Goal: Transaction & Acquisition: Purchase product/service

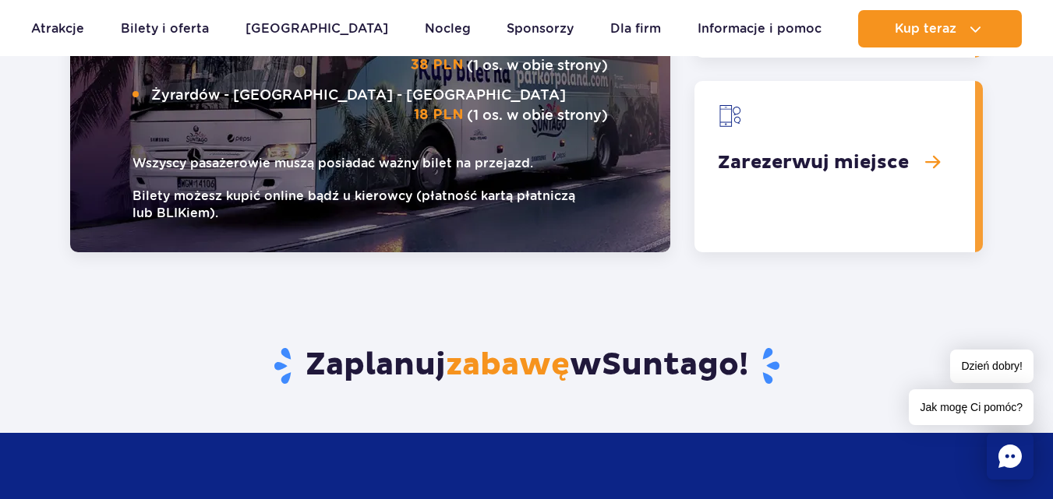
scroll to position [2182, 0]
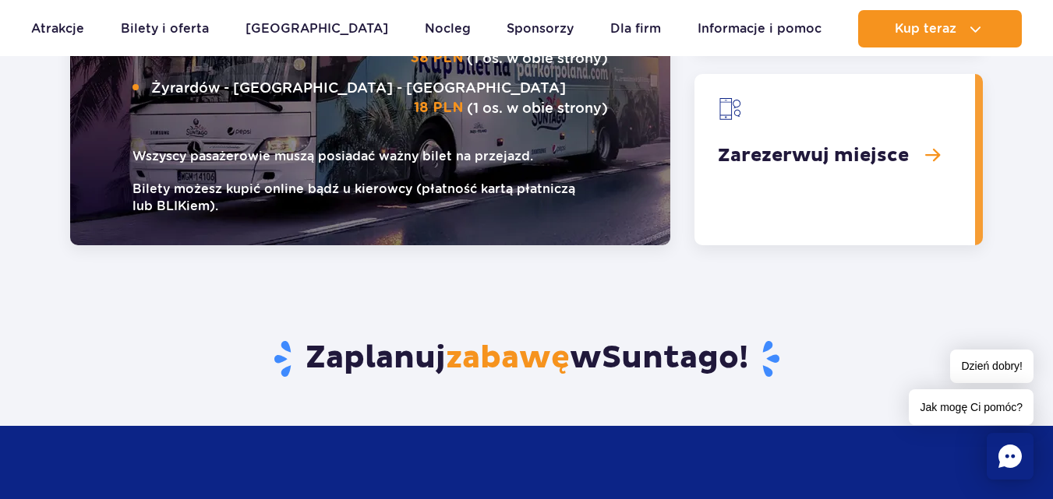
click at [842, 152] on link "Zarezerwuj miejsce" at bounding box center [834, 159] width 280 height 171
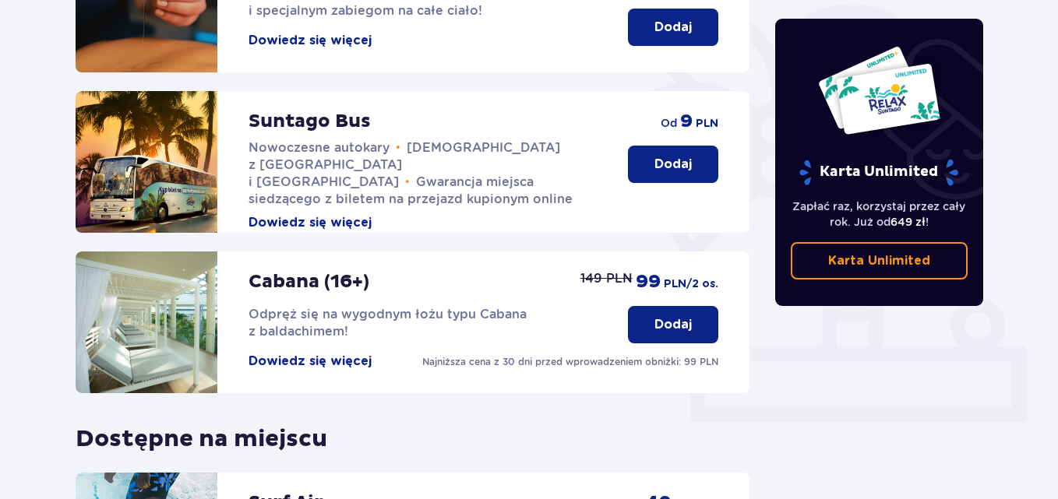
scroll to position [390, 0]
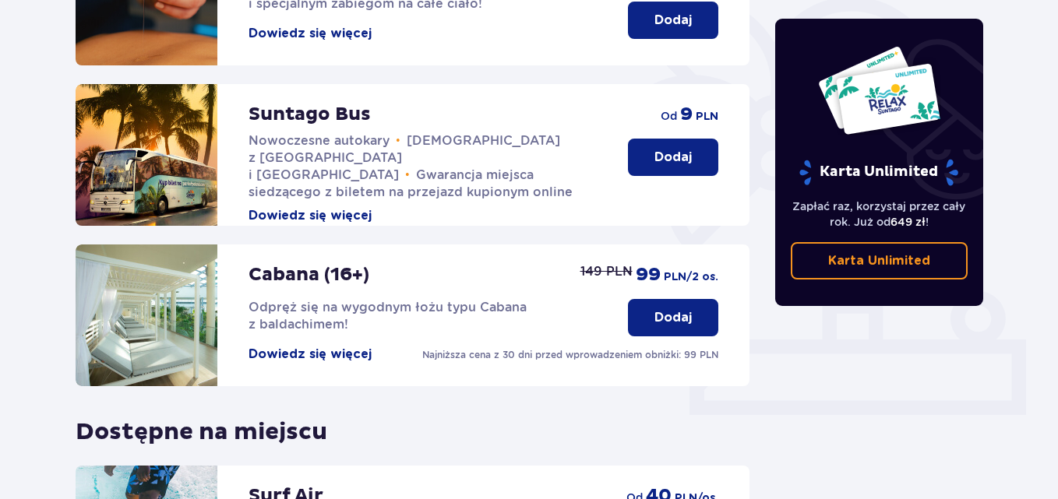
click at [668, 149] on p "Dodaj" at bounding box center [672, 157] width 37 height 17
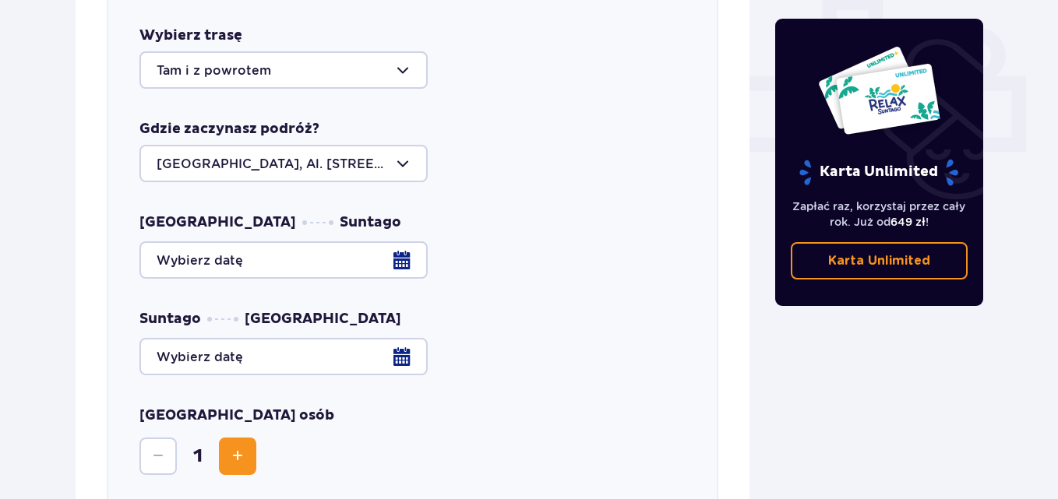
scroll to position [690, 0]
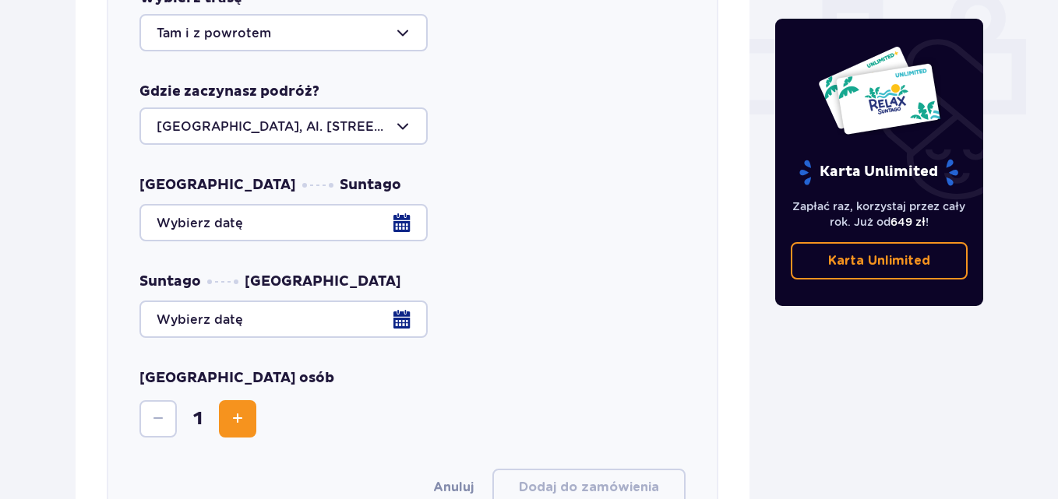
click at [406, 113] on div at bounding box center [283, 126] width 288 height 37
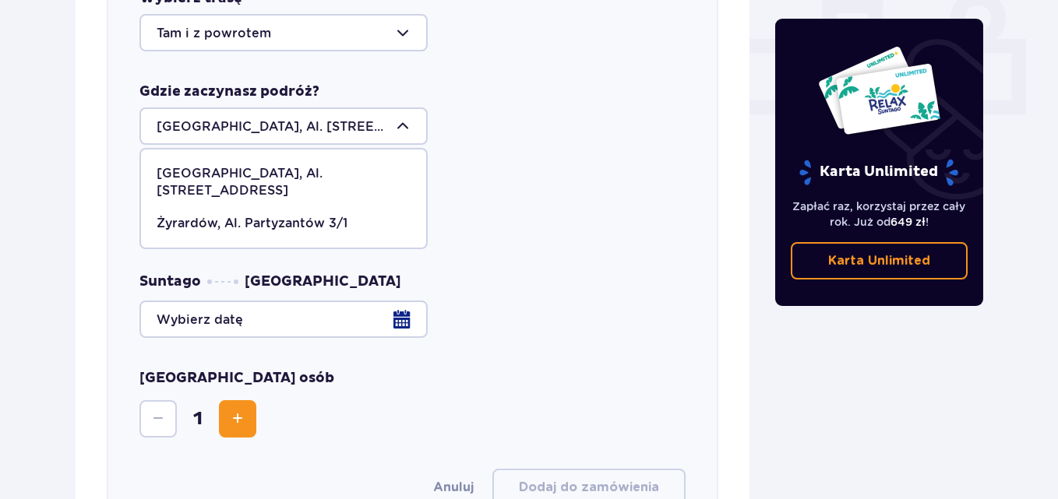
click at [230, 215] on p "Żyrardów, Al. Partyzantów 3/1" at bounding box center [252, 223] width 191 height 17
type input "Żyrardów, Al. Partyzantów 3/1"
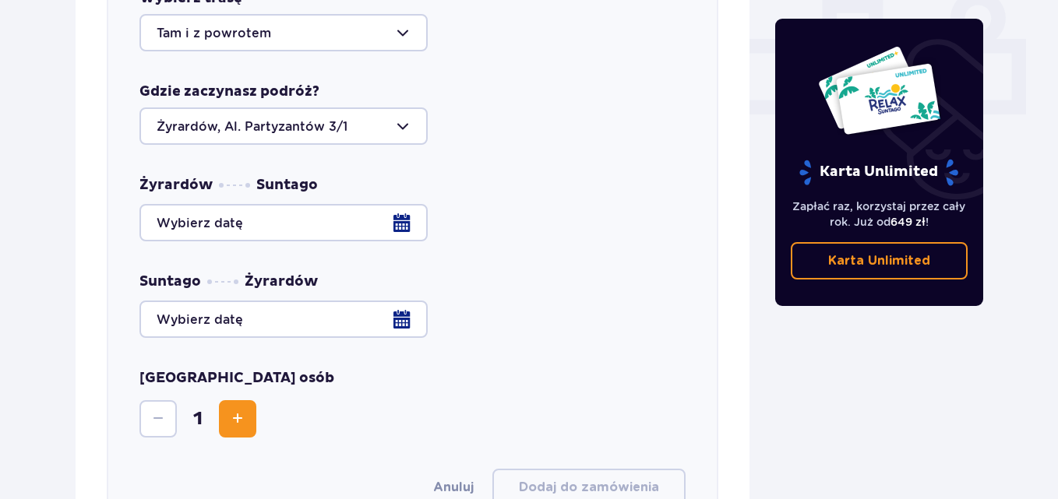
click at [406, 209] on div at bounding box center [412, 222] width 546 height 37
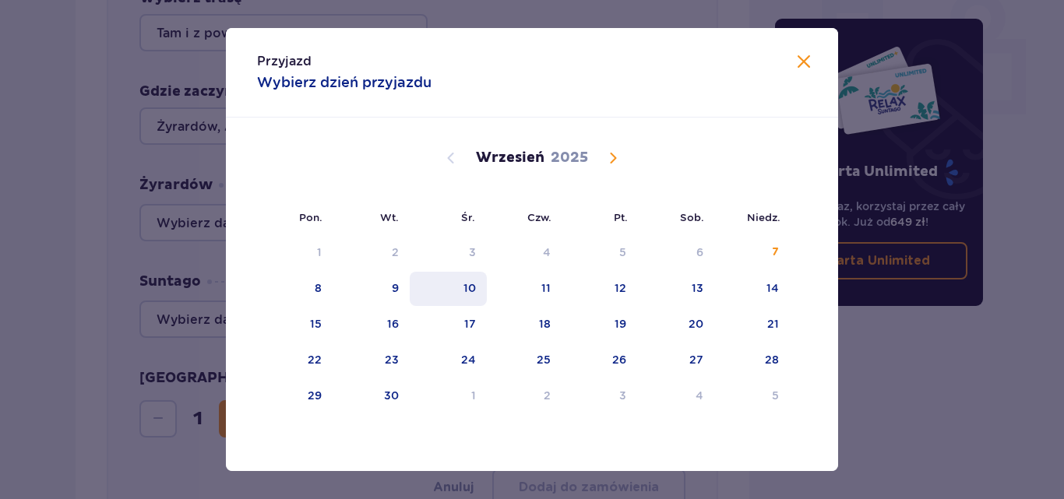
click at [464, 288] on div "10" at bounding box center [470, 288] width 12 height 16
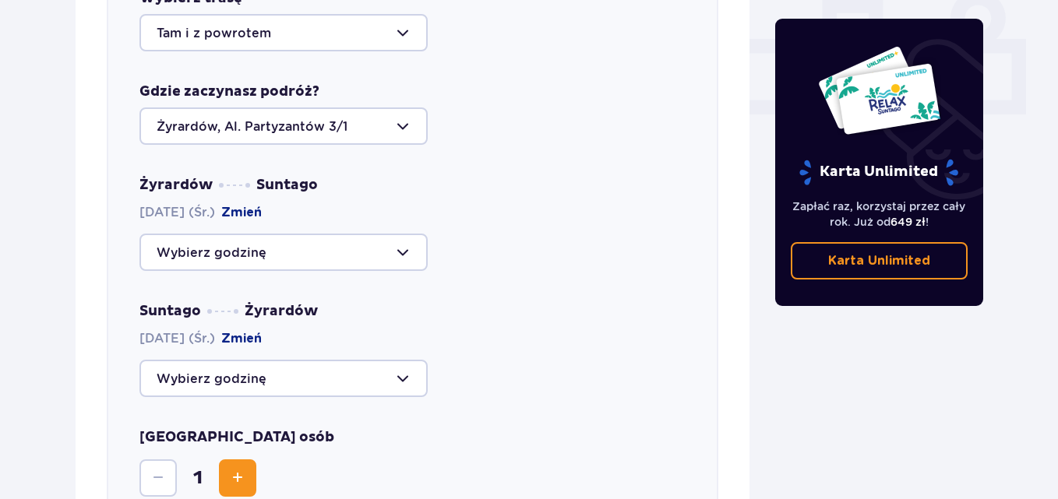
click at [404, 236] on div at bounding box center [283, 252] width 288 height 37
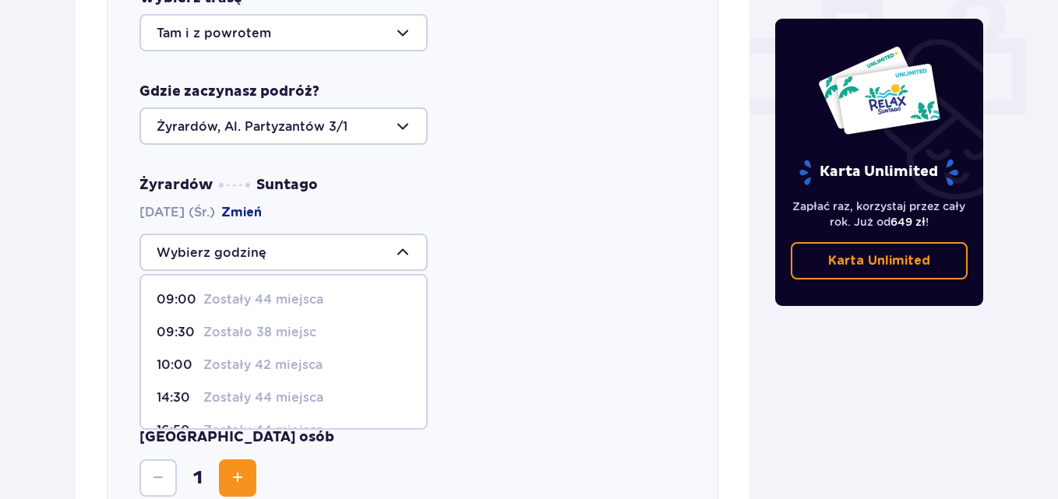
click at [240, 324] on p "Zostało 38 miejsc" at bounding box center [259, 332] width 113 height 17
type input "09:30"
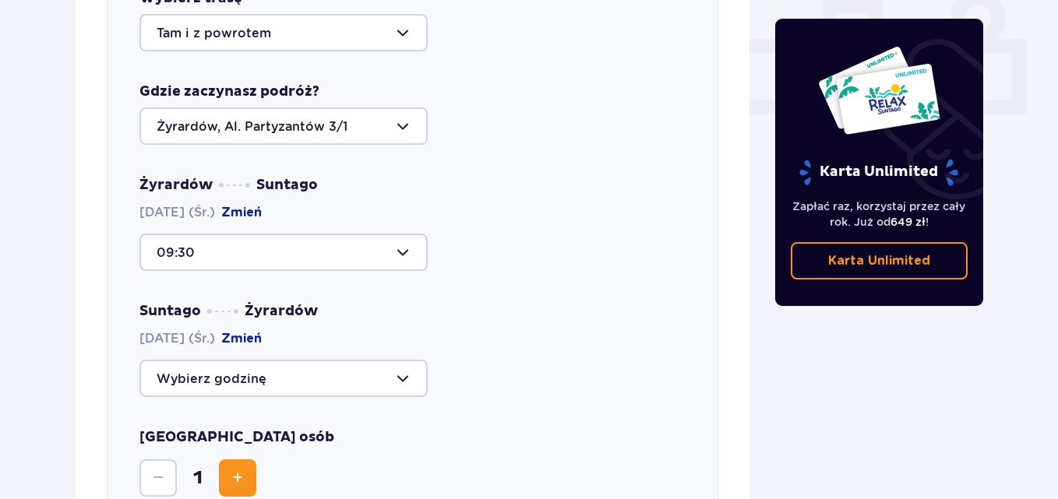
scroll to position [846, 0]
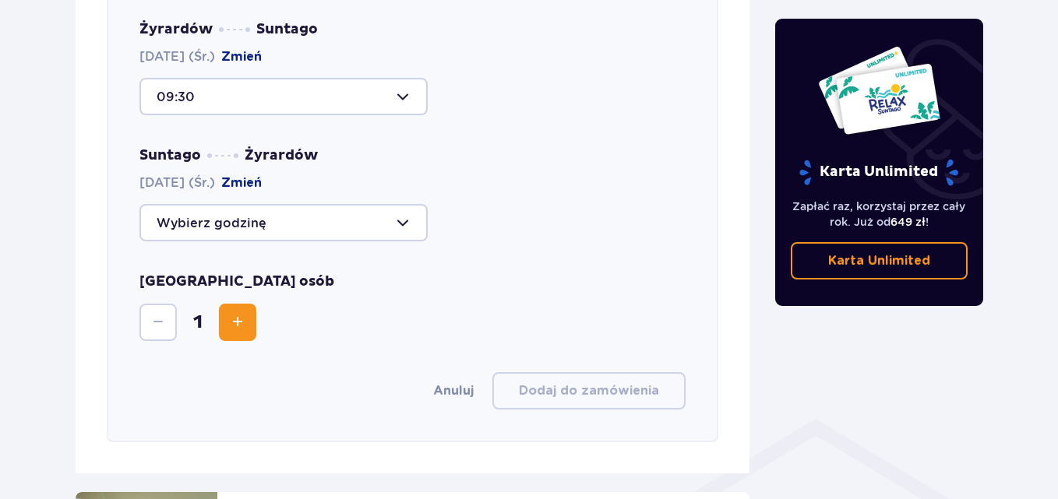
click at [408, 210] on div at bounding box center [283, 222] width 288 height 37
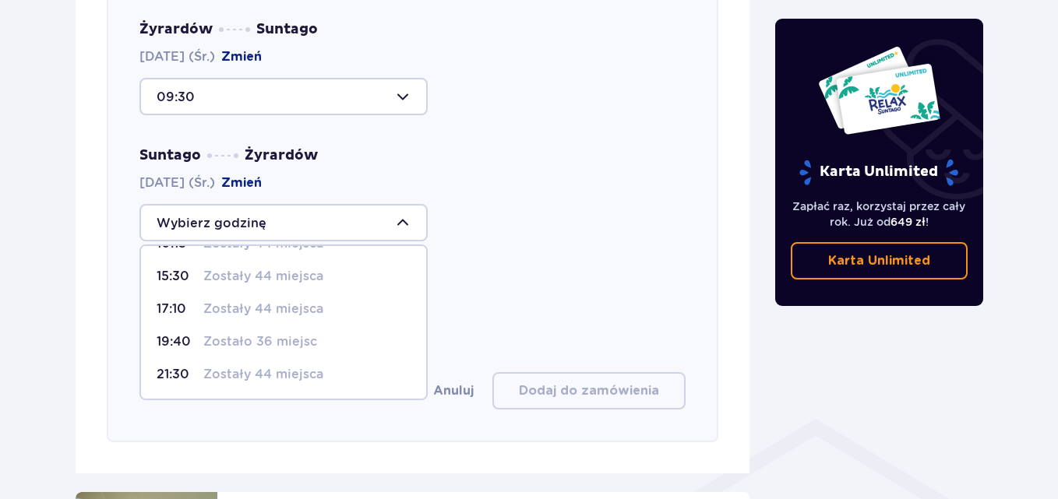
click at [213, 301] on p "Zostały 44 miejsca" at bounding box center [263, 309] width 120 height 17
type input "17:10"
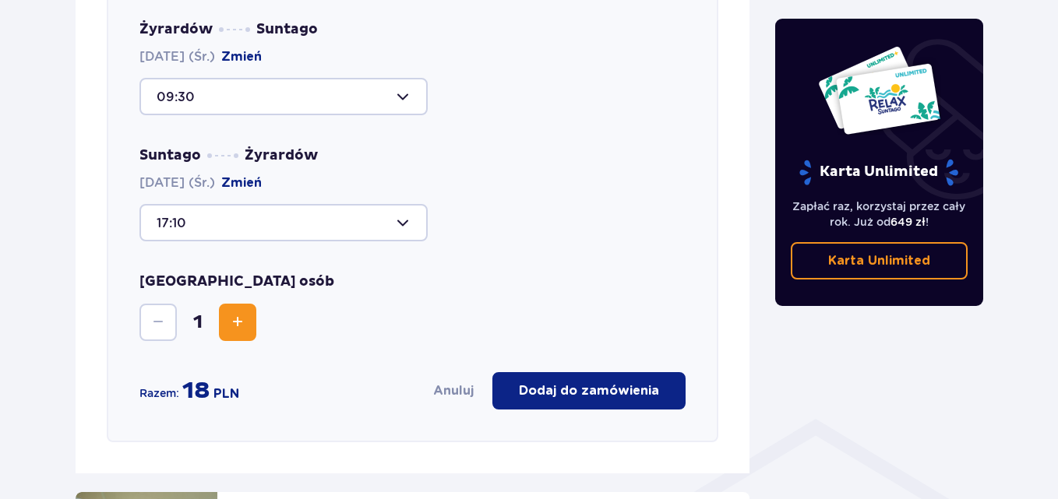
drag, startPoint x: 241, startPoint y: 302, endPoint x: 242, endPoint y: 312, distance: 9.4
click at [242, 313] on span "Increase" at bounding box center [237, 322] width 19 height 19
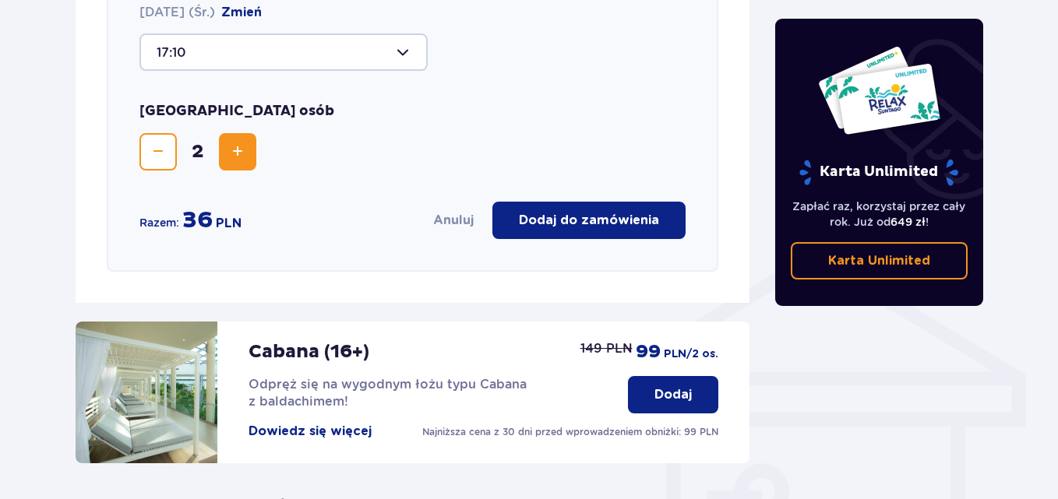
scroll to position [1009, 0]
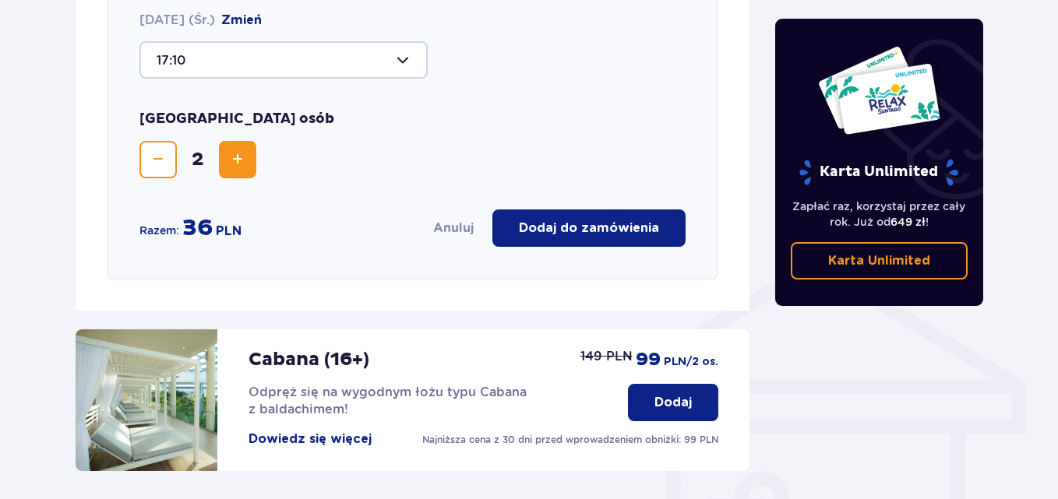
click at [567, 220] on p "Dodaj do zamówienia" at bounding box center [589, 228] width 140 height 17
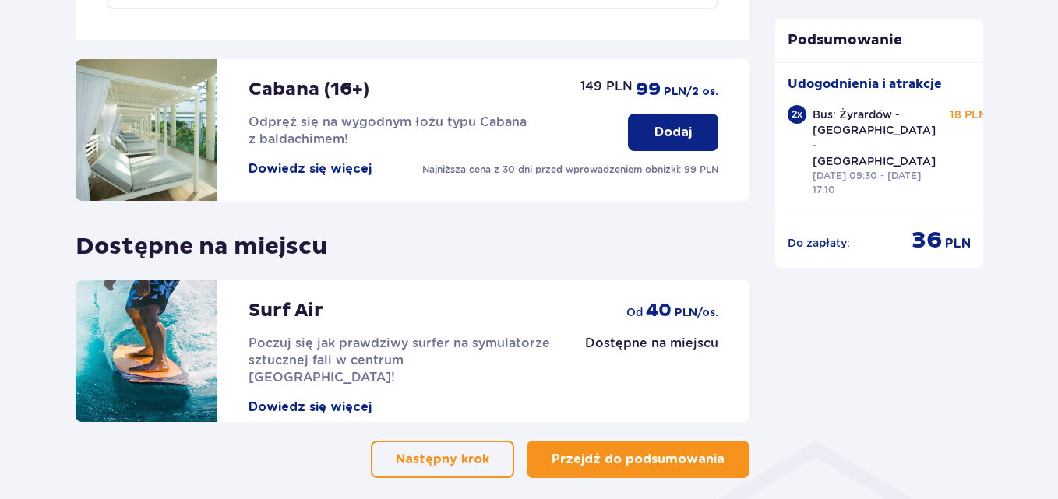
scroll to position [881, 0]
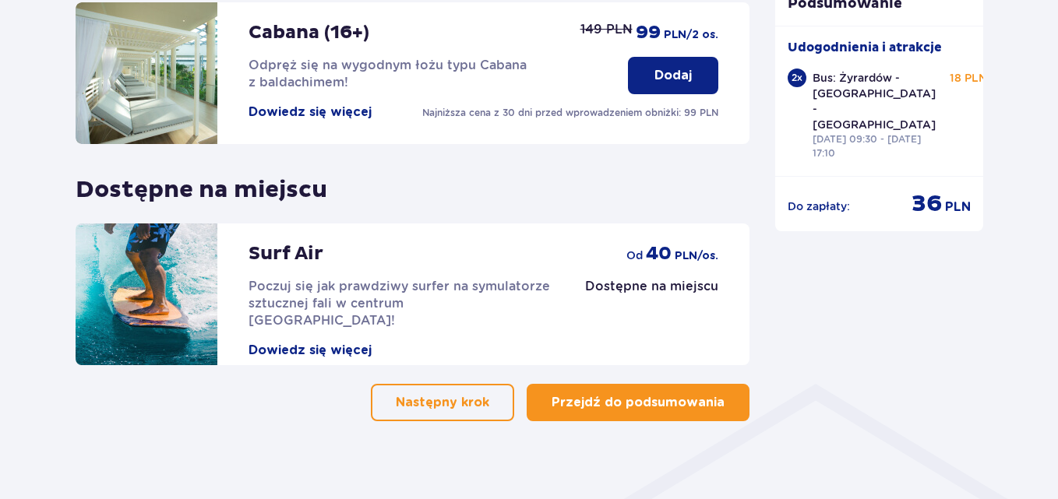
click at [601, 394] on p "Przejdź do podsumowania" at bounding box center [638, 402] width 173 height 17
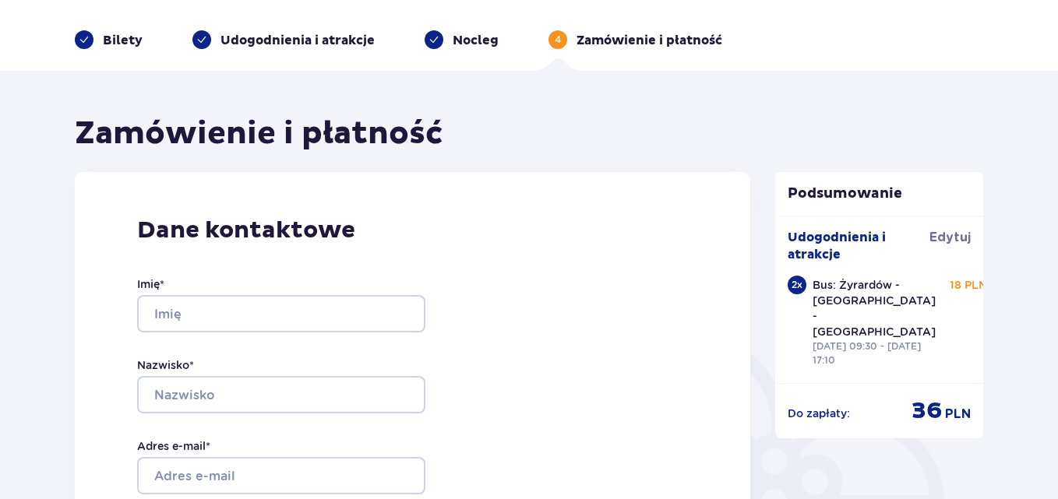
scroll to position [78, 0]
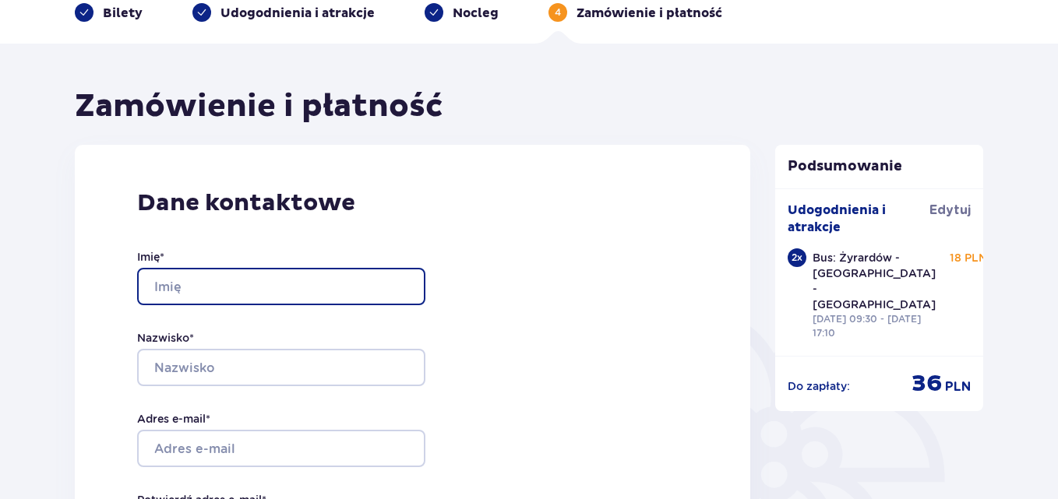
click at [171, 290] on input "Imię *" at bounding box center [281, 286] width 288 height 37
click at [297, 284] on input "Teresa Świętochowska" at bounding box center [281, 286] width 288 height 37
type input "T"
click at [165, 288] on input "Imię *" at bounding box center [281, 286] width 288 height 37
type input "Anna"
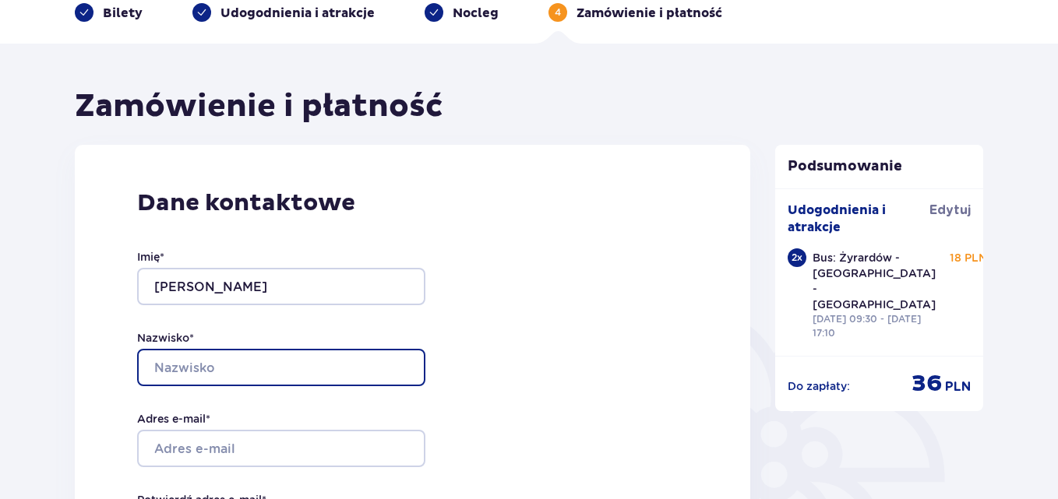
click at [187, 366] on input "Nazwisko *" at bounding box center [281, 367] width 288 height 37
type input "Karbowiak"
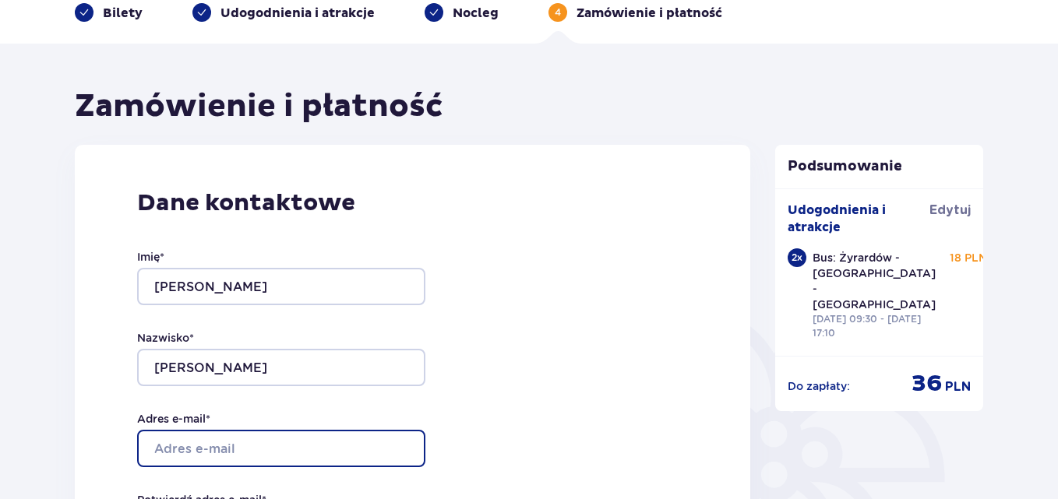
click at [192, 447] on input "Adres e-mail *" at bounding box center [281, 448] width 288 height 37
type input "annakar1@poczta.onet.pl"
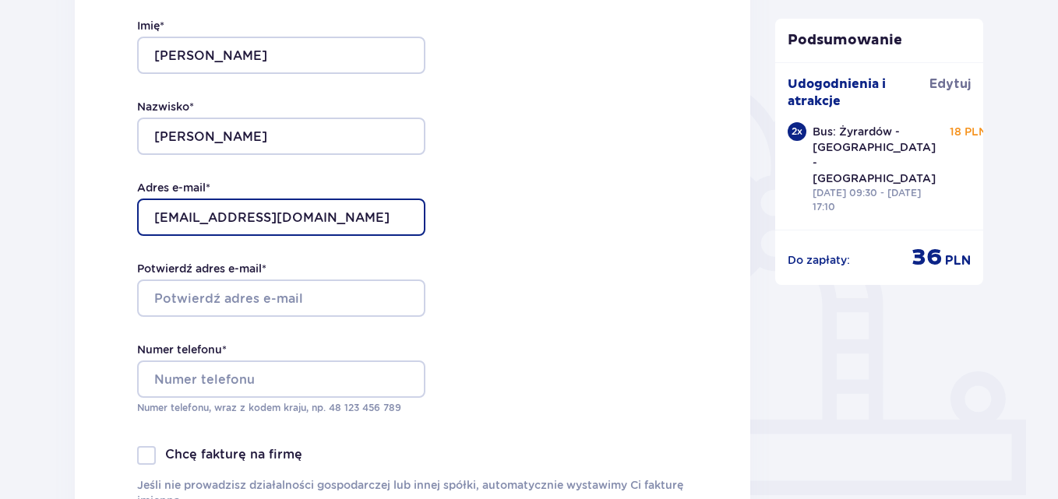
scroll to position [390, 0]
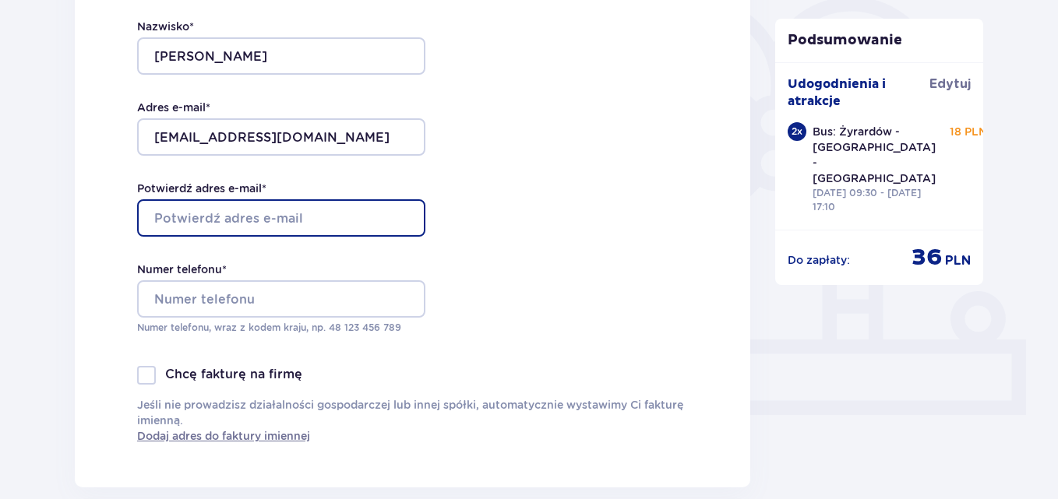
click at [165, 217] on input "Potwierdź adres e-mail *" at bounding box center [281, 217] width 288 height 37
type input "annakar1@poczta.onet.pl"
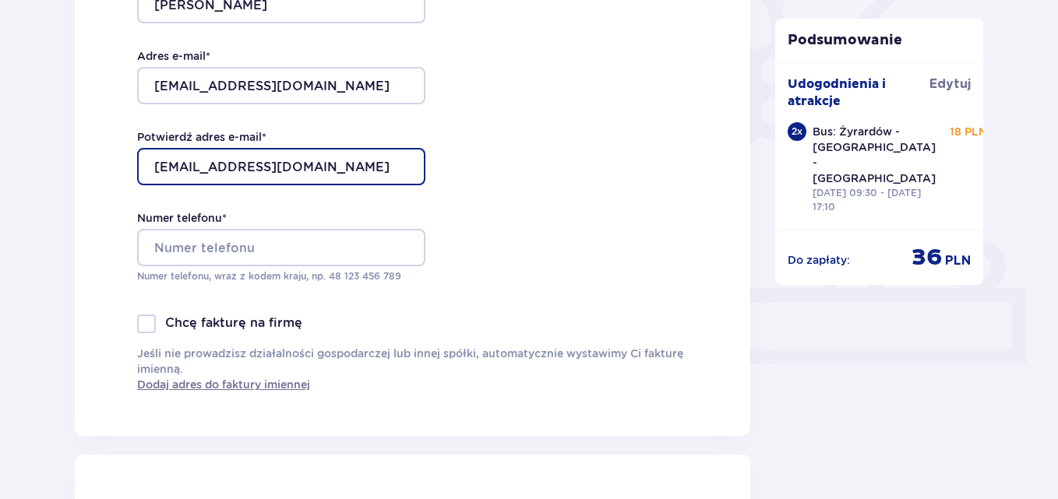
scroll to position [467, 0]
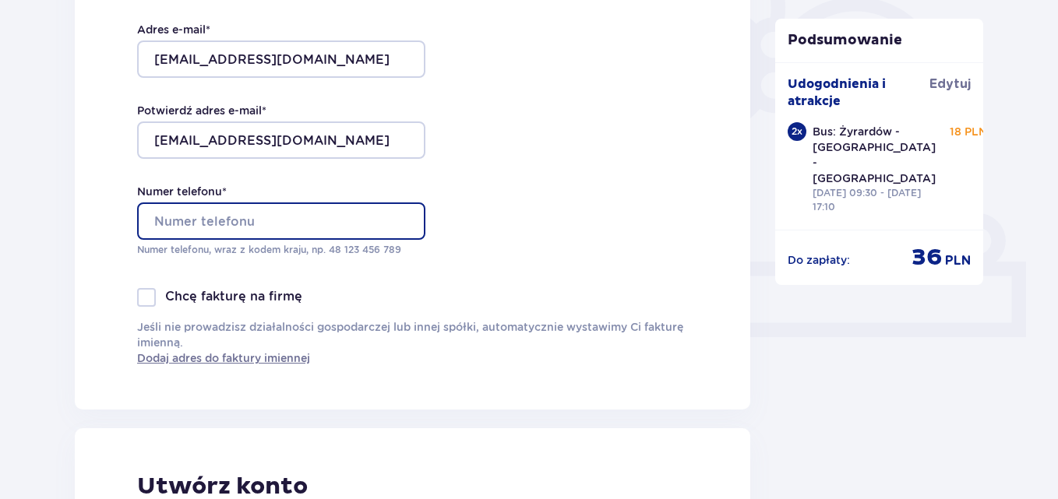
click at [171, 218] on input "Numer telefonu *" at bounding box center [281, 221] width 288 height 37
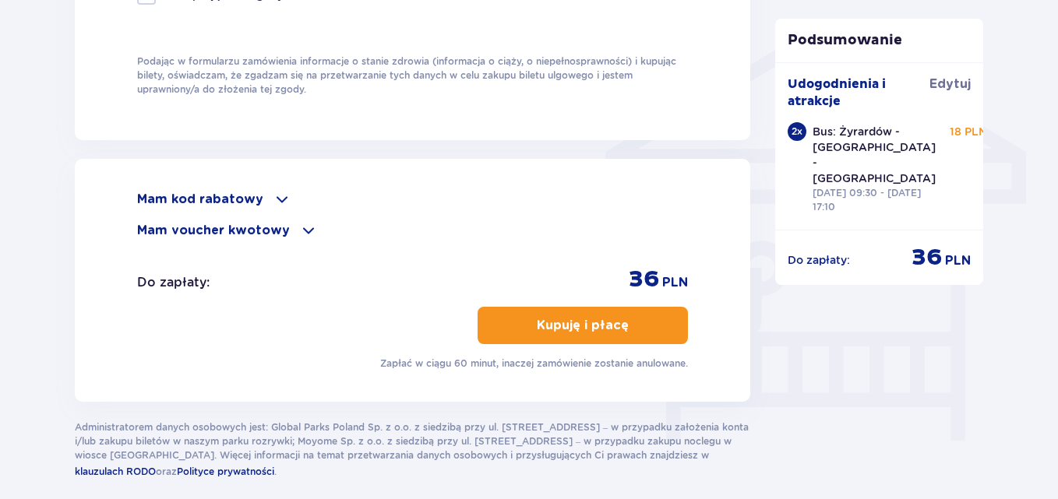
scroll to position [1247, 0]
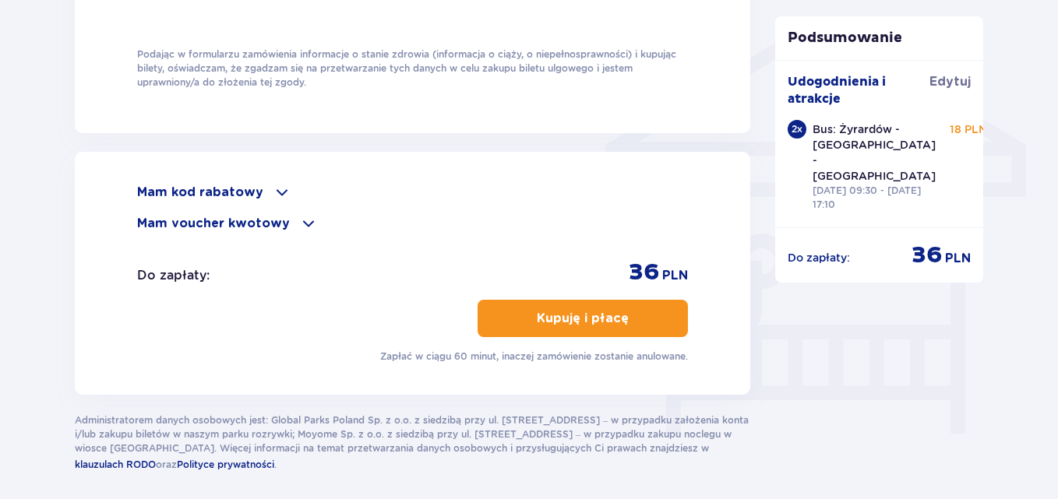
type input "692204703"
click at [301, 222] on span at bounding box center [308, 223] width 19 height 19
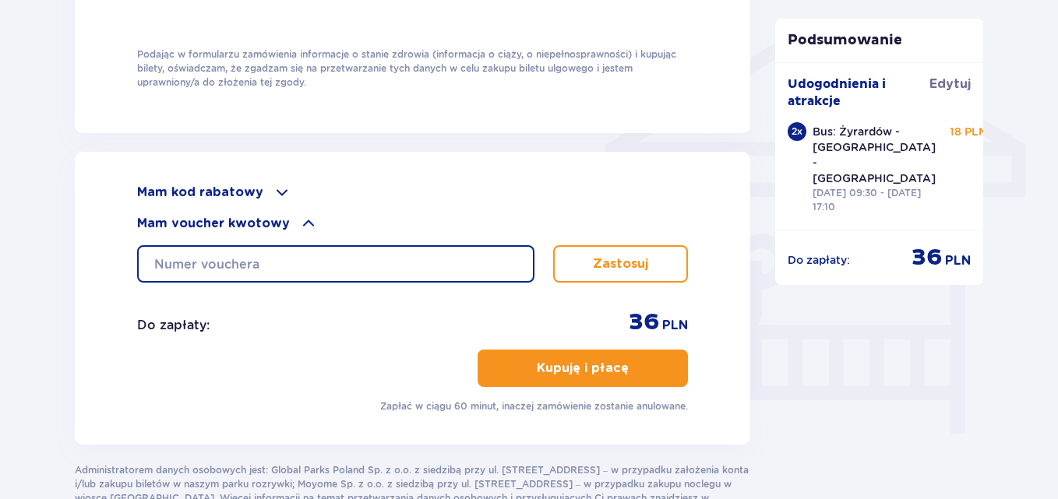
paste input "0630002063529945"
type input "0630002063529945"
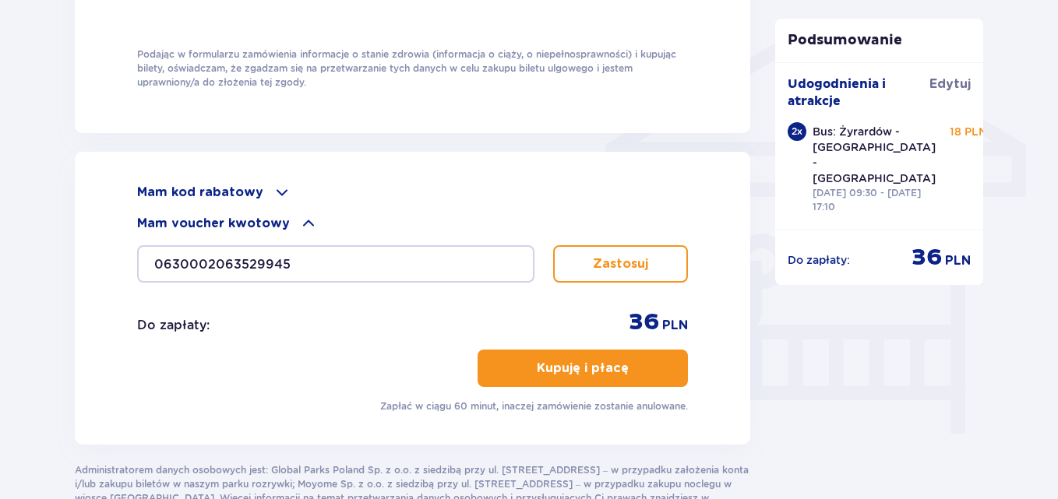
click at [592, 254] on button "Zastosuj" at bounding box center [620, 263] width 135 height 37
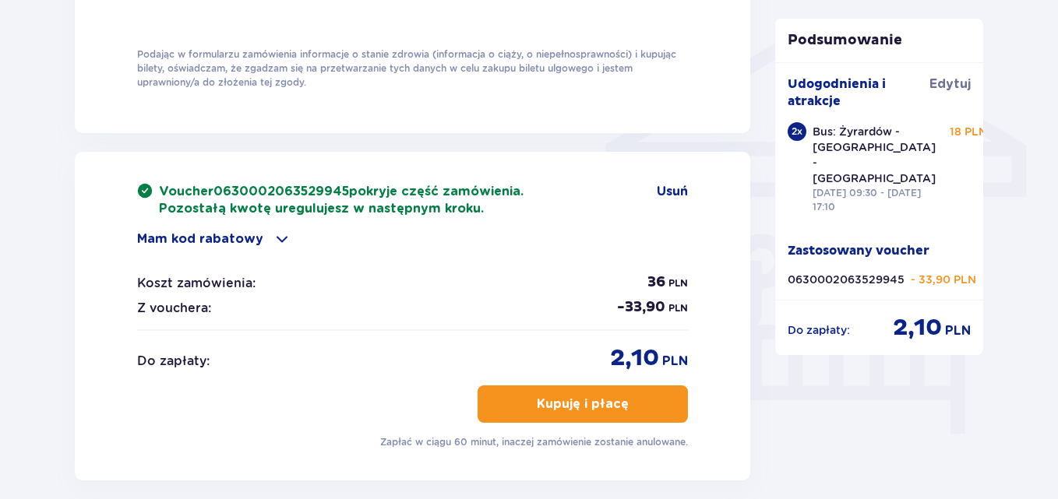
click at [571, 402] on p "Kupuję i płacę" at bounding box center [583, 404] width 92 height 17
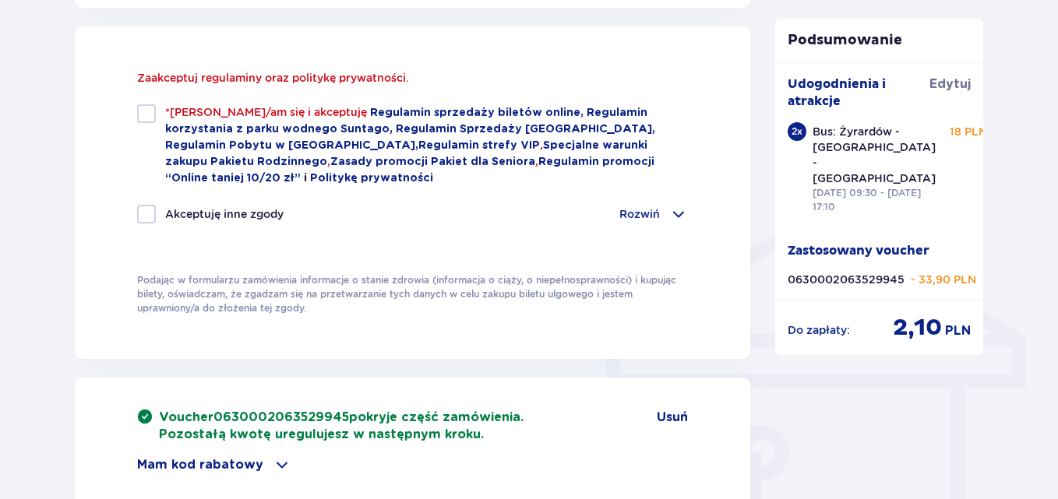
scroll to position [1047, 0]
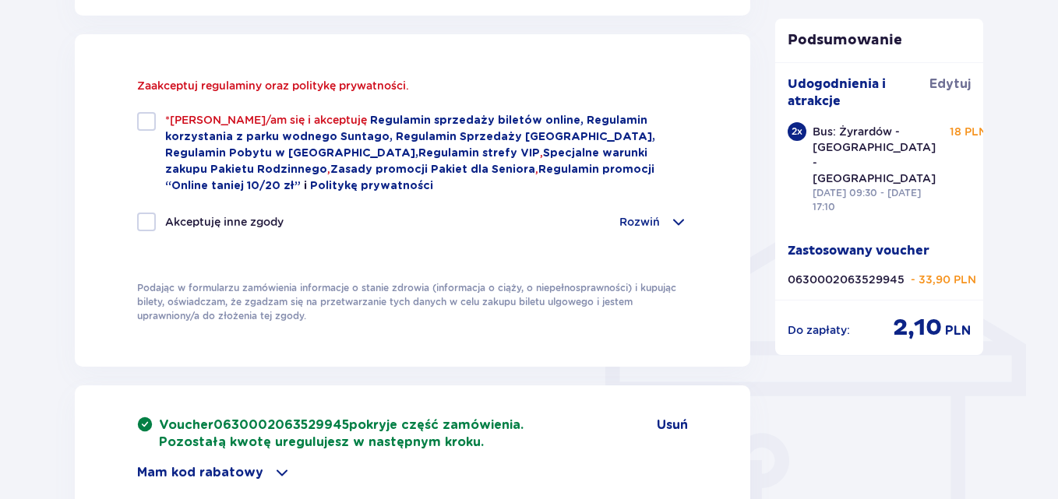
click at [143, 126] on div "Zaakceptuj regulaminy oraz politykę prywatności. *Zapoznałem/am się i akceptuję…" at bounding box center [413, 200] width 676 height 333
click at [144, 122] on div at bounding box center [146, 121] width 19 height 19
checkbox input "true"
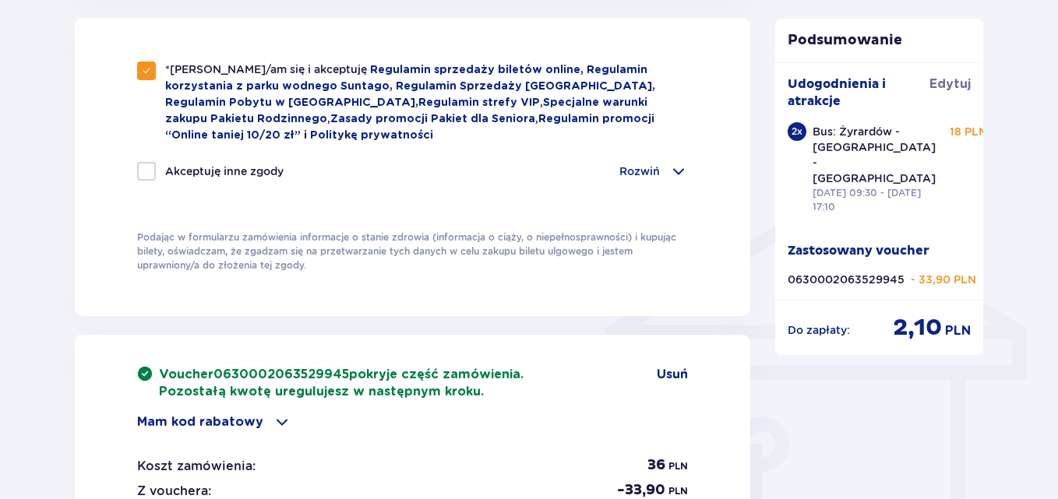
scroll to position [1281, 0]
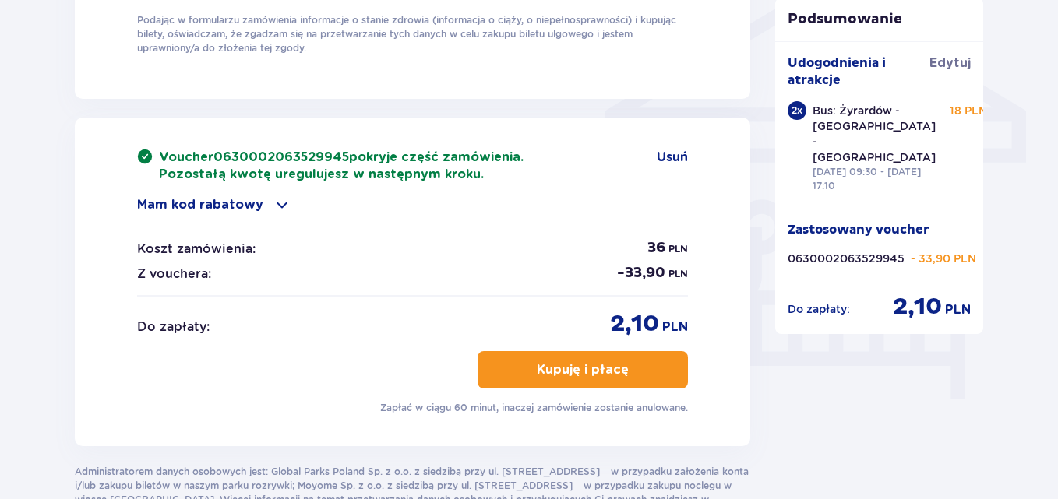
click at [574, 365] on p "Kupuję i płacę" at bounding box center [583, 370] width 92 height 17
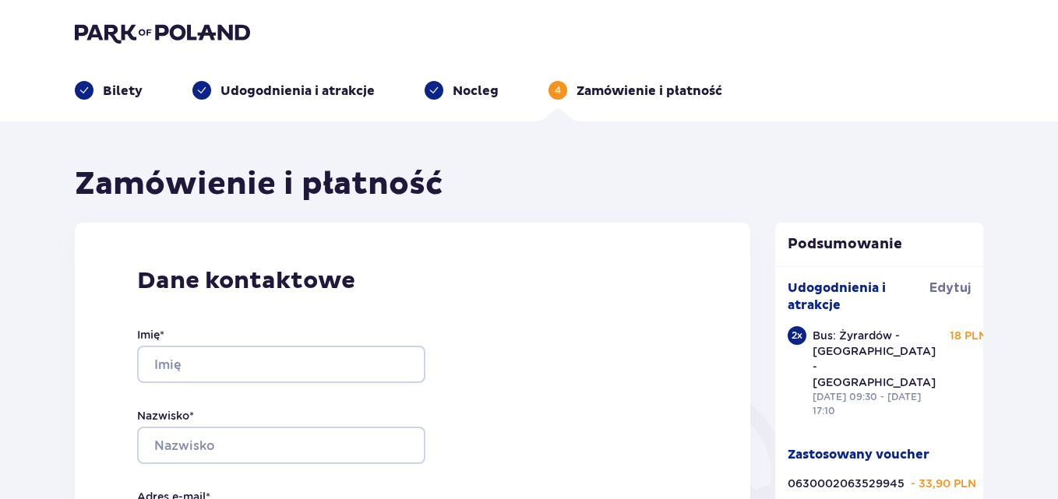
click at [126, 87] on p "Bilety" at bounding box center [123, 91] width 40 height 17
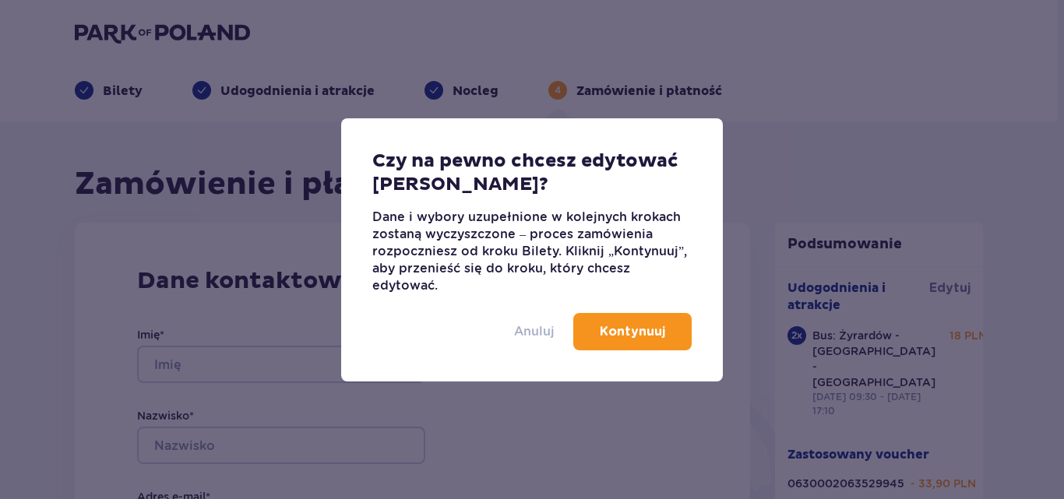
click at [544, 330] on p "Anuluj" at bounding box center [534, 331] width 41 height 17
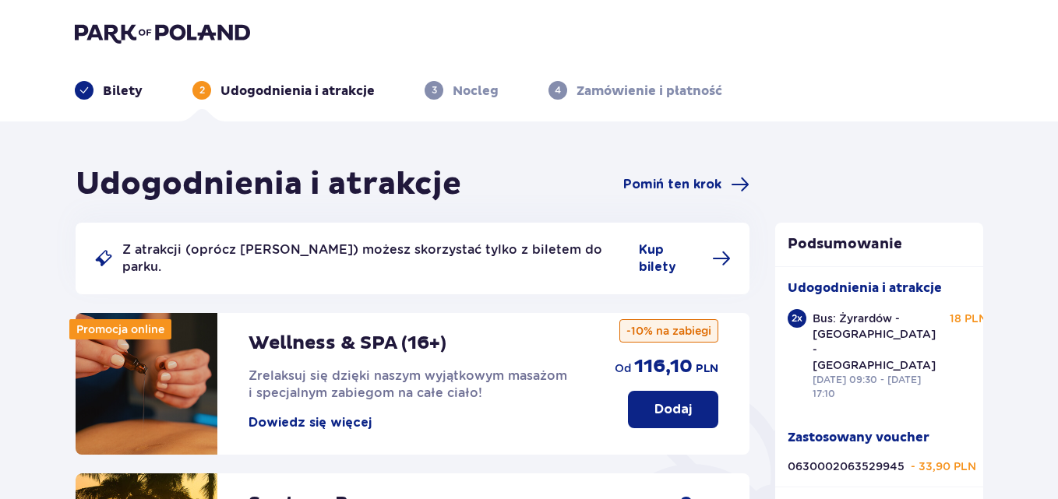
click at [174, 36] on img at bounding box center [162, 33] width 175 height 22
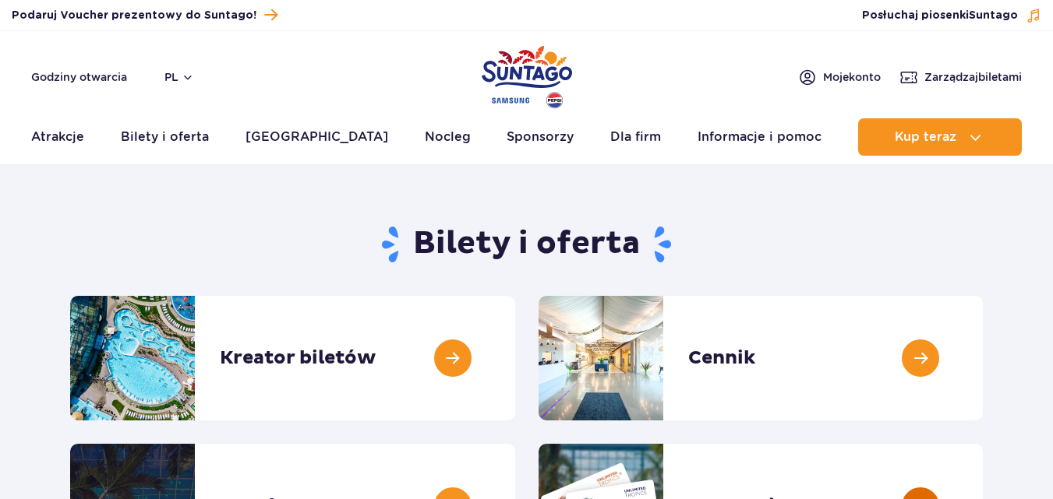
scroll to position [234, 0]
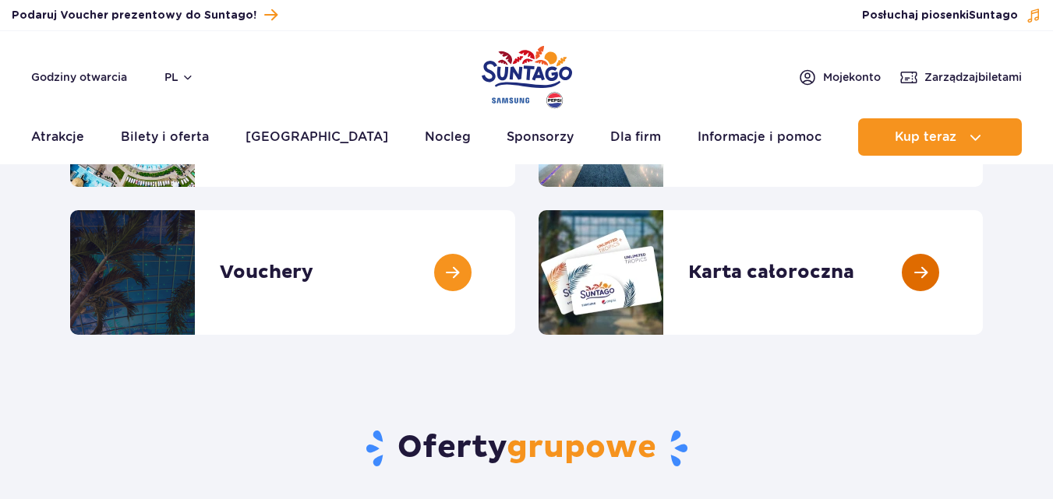
click at [983, 266] on link at bounding box center [983, 272] width 0 height 125
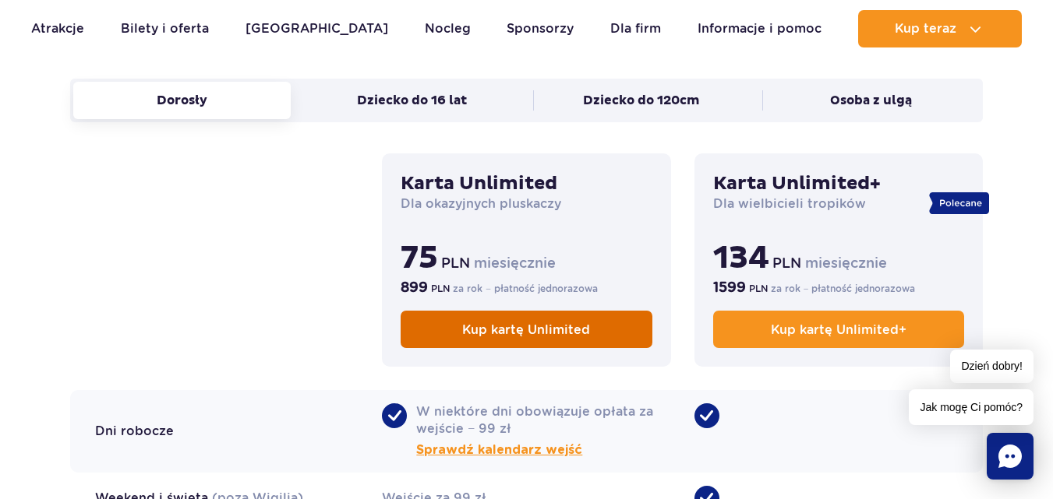
scroll to position [1169, 0]
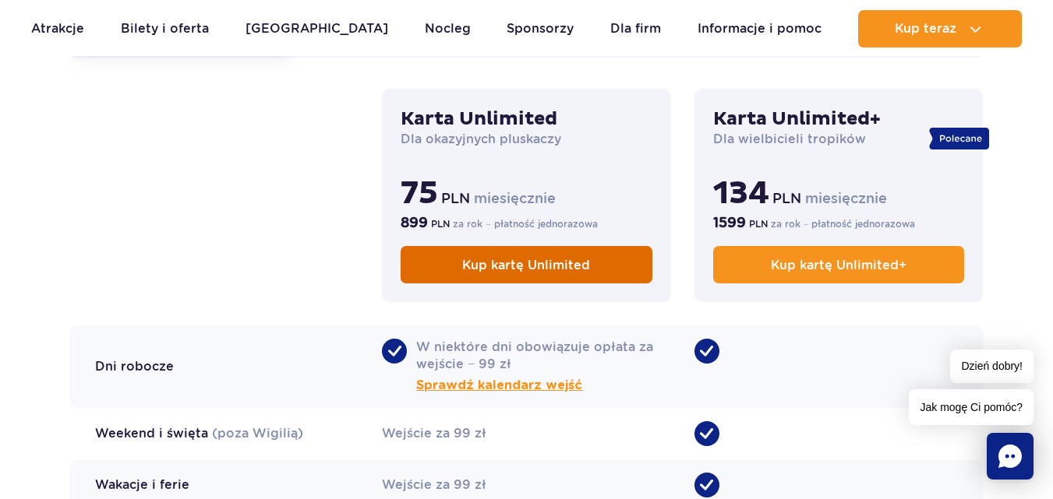
click at [476, 259] on span "Kup kartę Unlimited" at bounding box center [526, 265] width 128 height 15
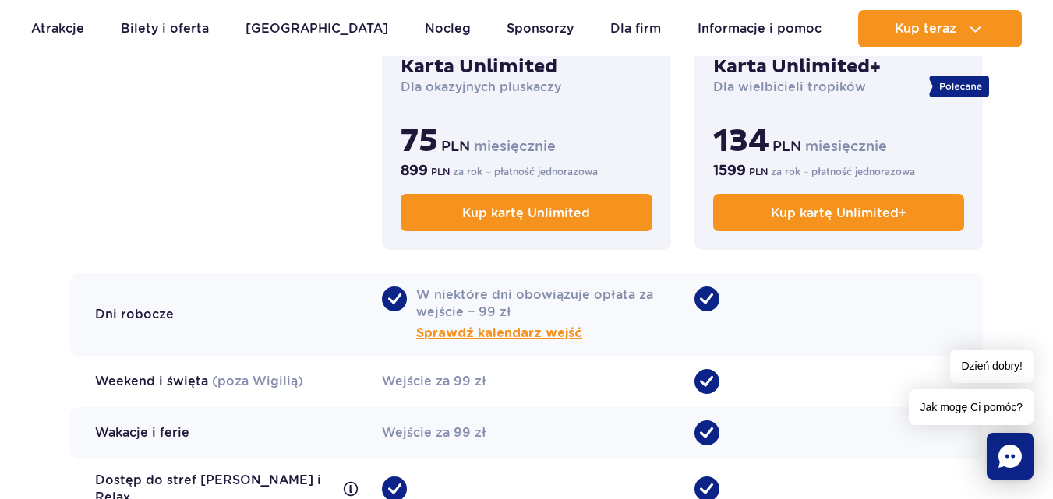
scroll to position [1247, 0]
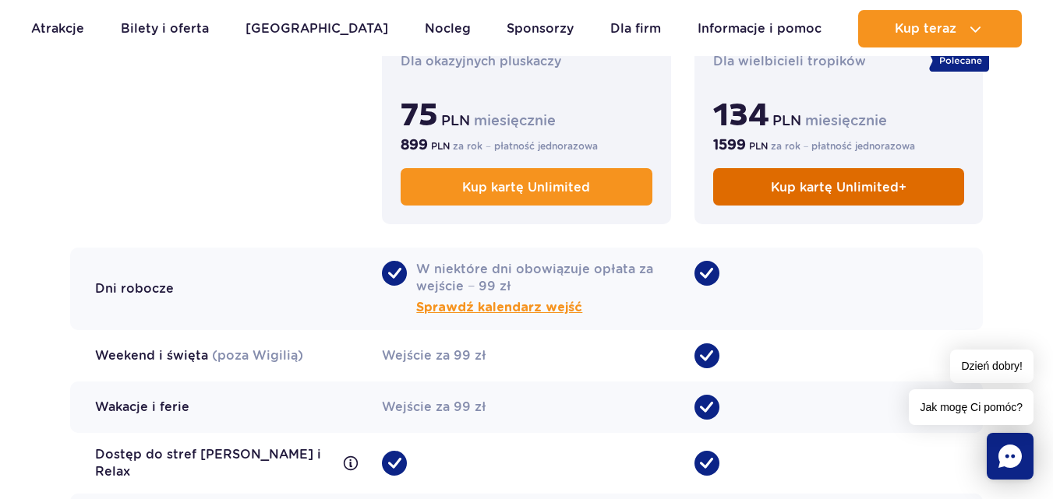
click at [847, 187] on span "Kup kartę Unlimited+" at bounding box center [839, 187] width 136 height 15
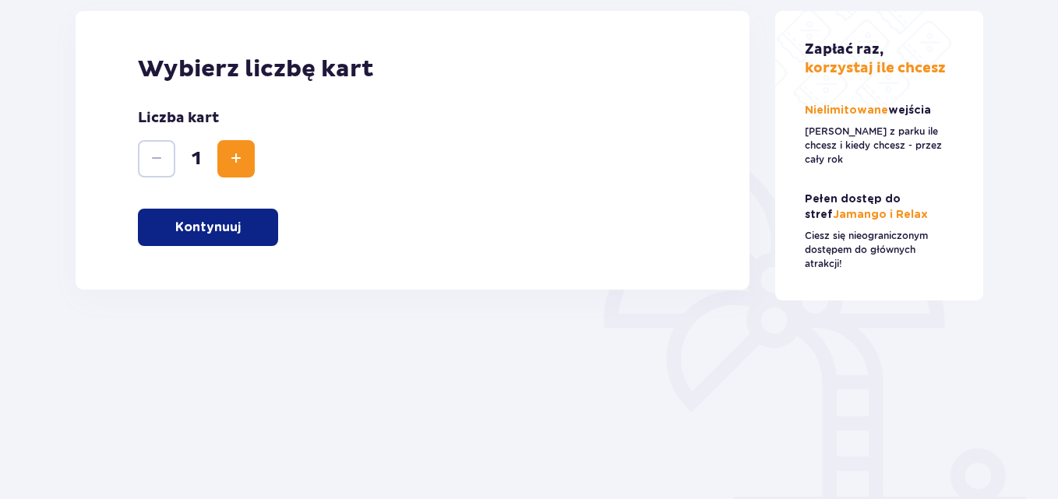
scroll to position [303, 0]
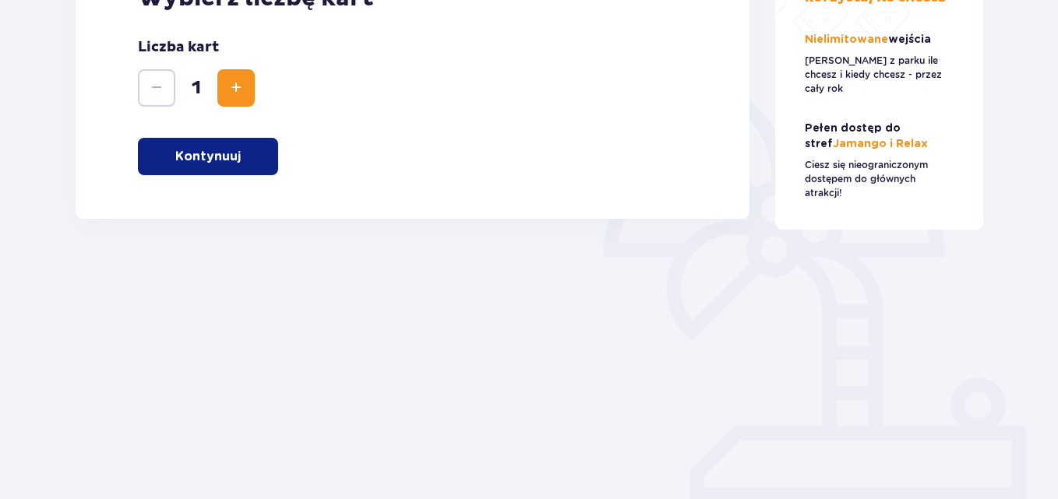
click at [228, 154] on p "Kontynuuj" at bounding box center [207, 156] width 65 height 17
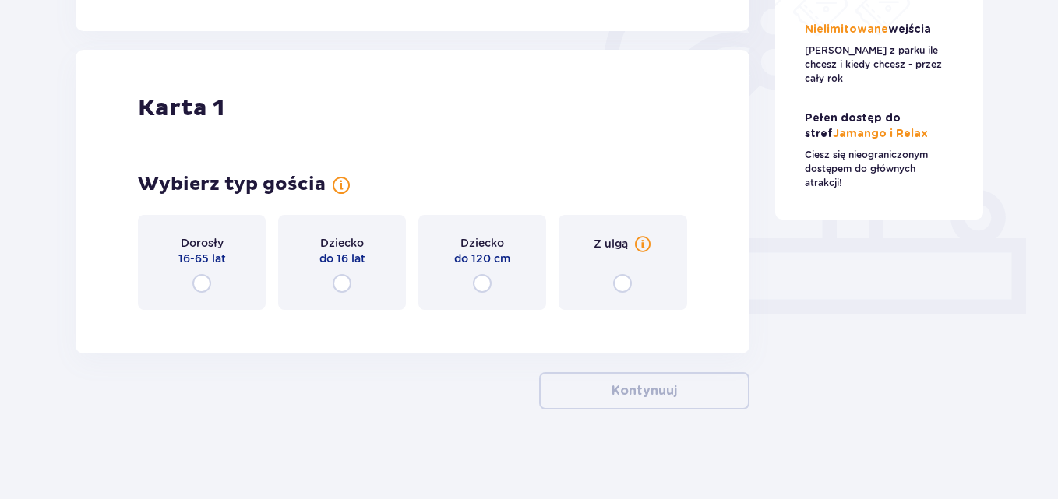
scroll to position [495, 0]
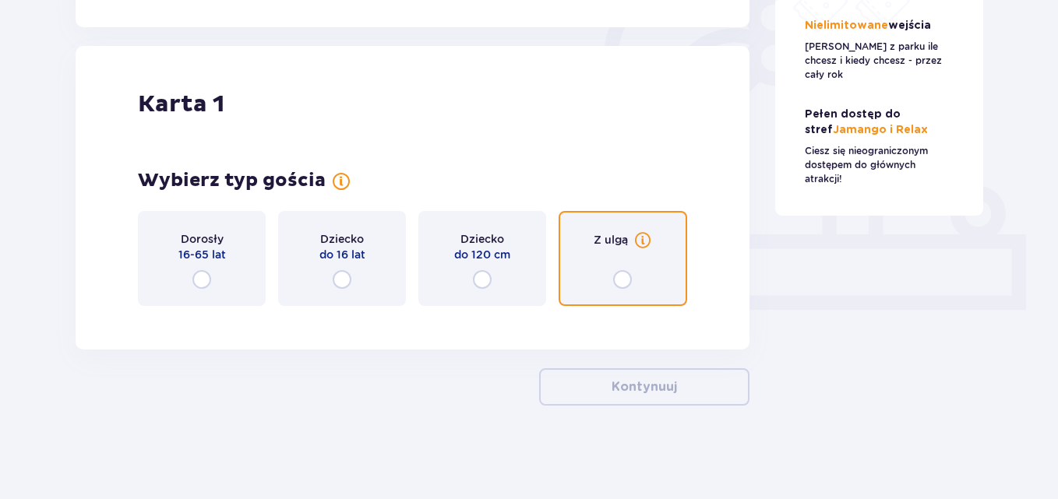
click at [623, 275] on input "radio" at bounding box center [622, 279] width 19 height 19
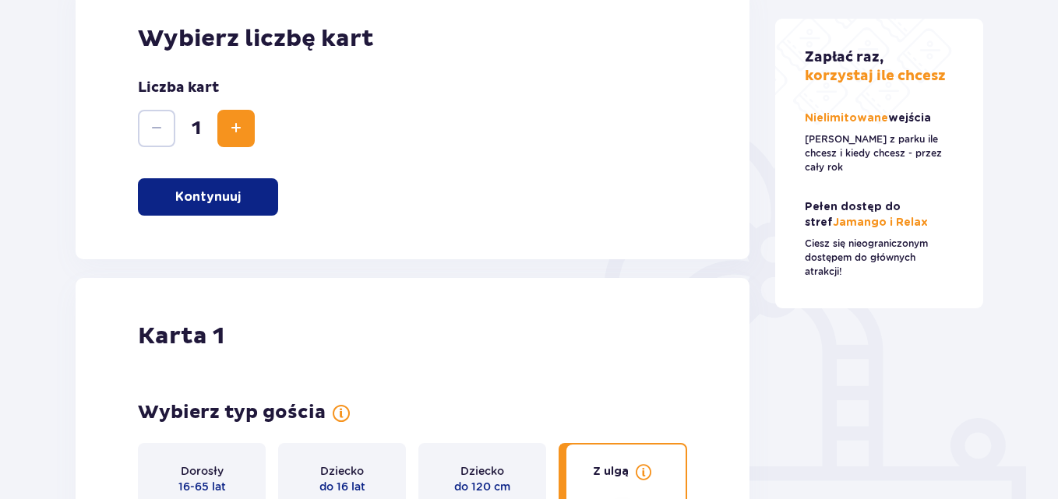
scroll to position [365, 0]
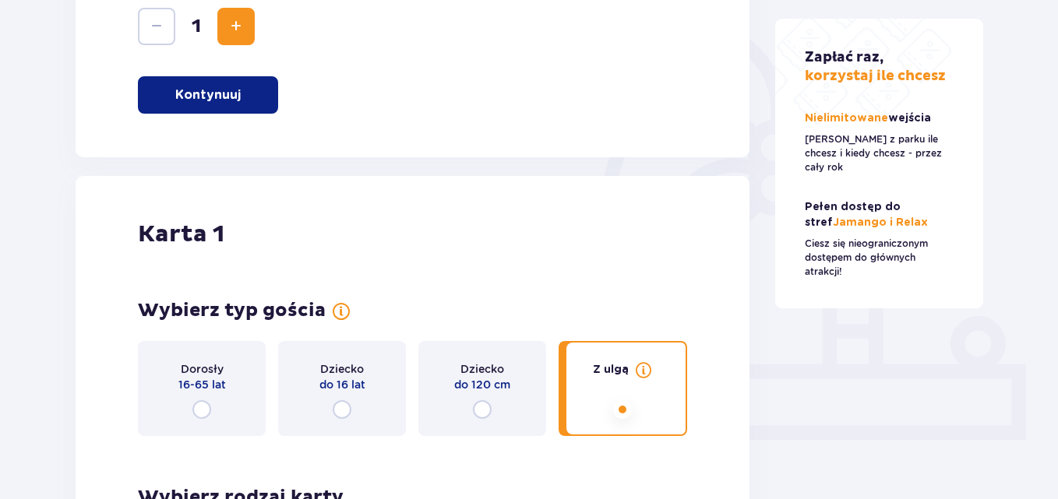
click at [208, 101] on p "Kontynuuj" at bounding box center [207, 94] width 65 height 17
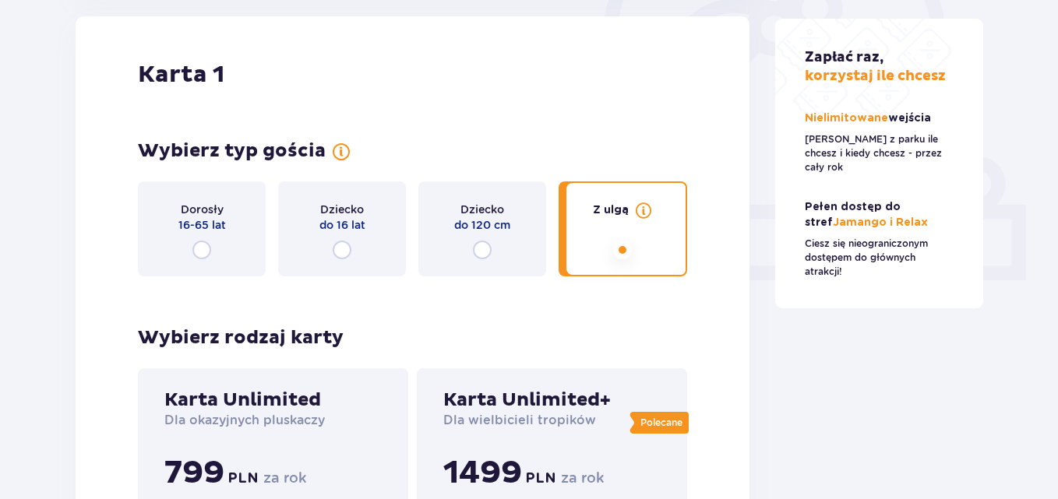
scroll to position [522, 0]
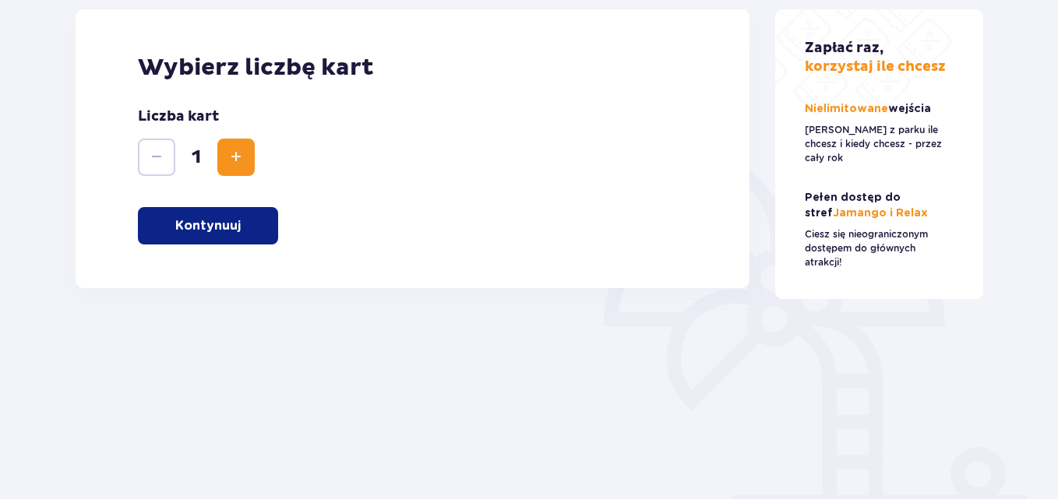
drag, startPoint x: 207, startPoint y: 225, endPoint x: 66, endPoint y: 214, distance: 141.4
click at [206, 226] on p "Kontynuuj" at bounding box center [207, 225] width 65 height 17
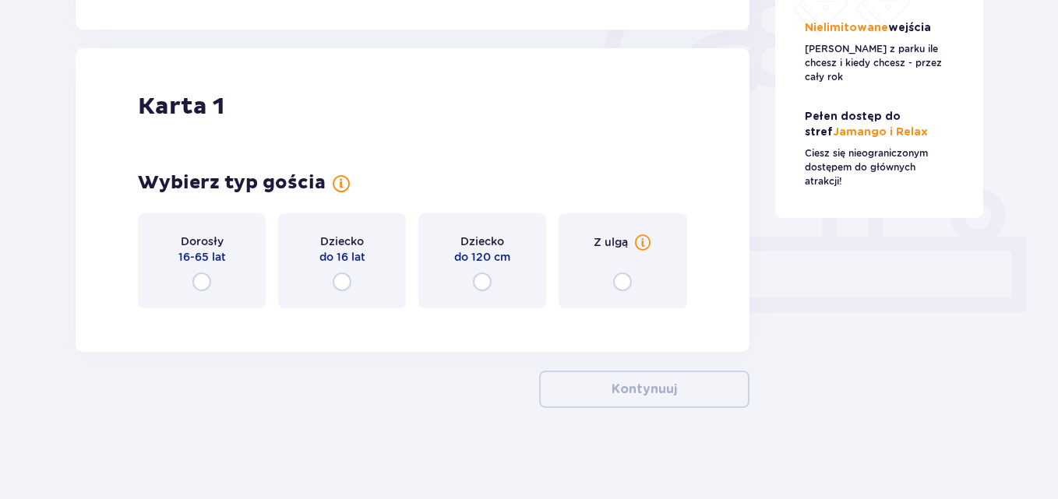
scroll to position [495, 0]
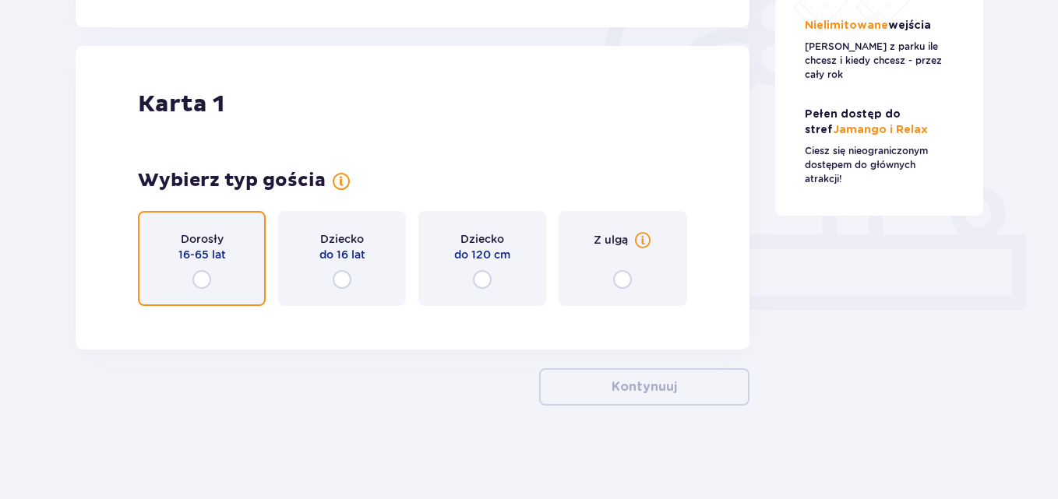
click at [201, 274] on input "radio" at bounding box center [201, 279] width 19 height 19
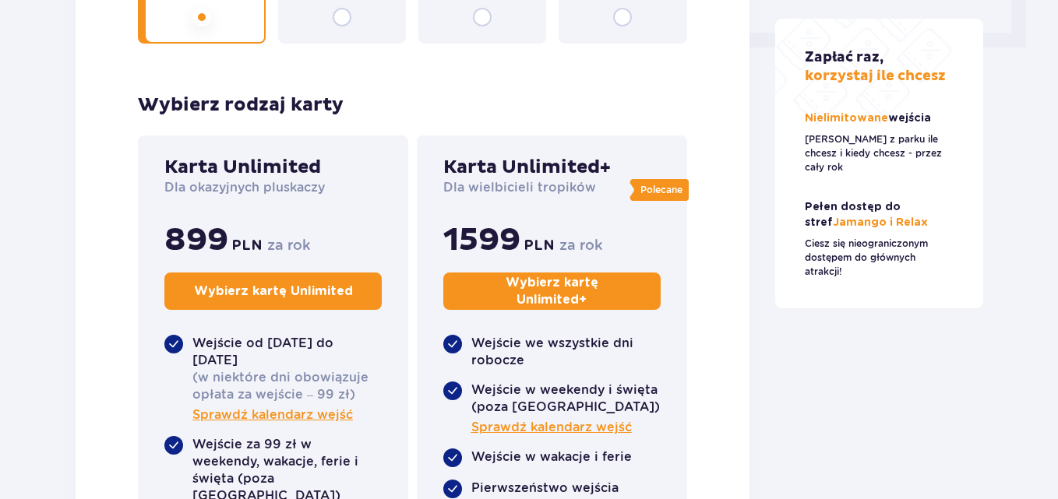
scroll to position [754, 0]
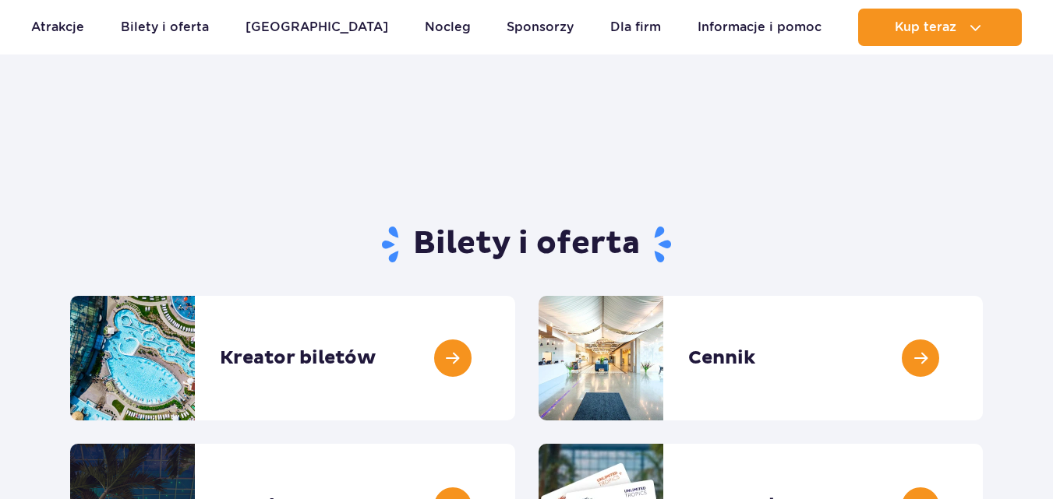
click at [515, 444] on link at bounding box center [515, 506] width 0 height 125
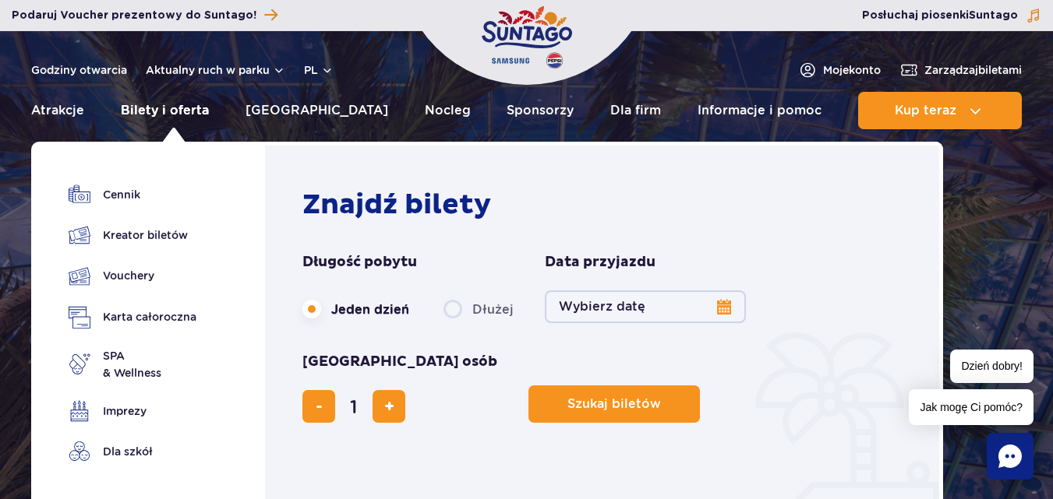
click at [172, 102] on link "Bilety i oferta" at bounding box center [165, 110] width 88 height 37
